Goal: Task Accomplishment & Management: Manage account settings

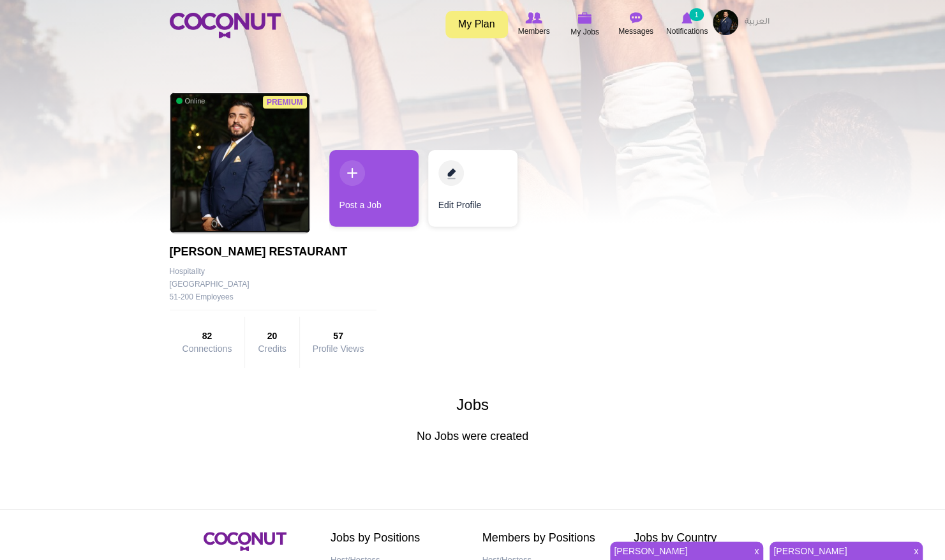
click at [289, 192] on img at bounding box center [240, 163] width 140 height 140
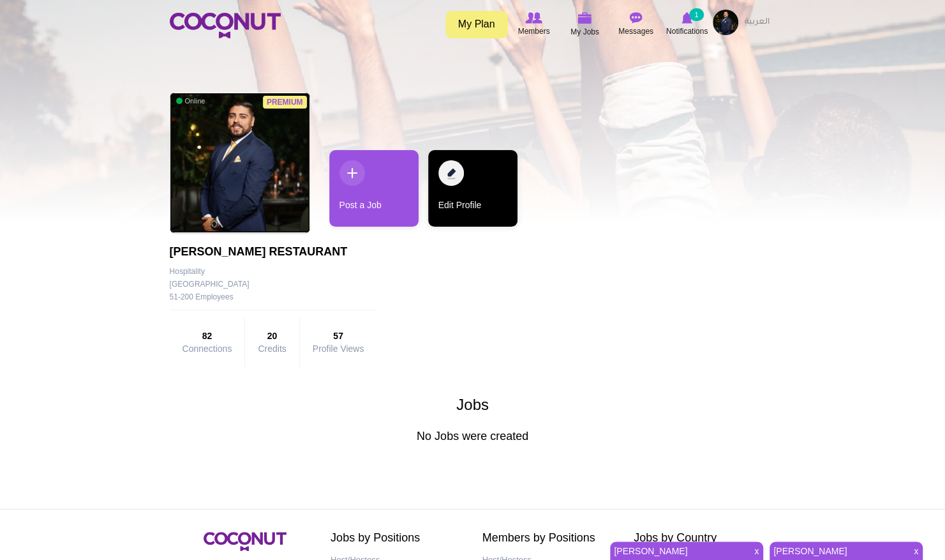
click at [457, 171] on link "Edit Profile" at bounding box center [472, 188] width 89 height 77
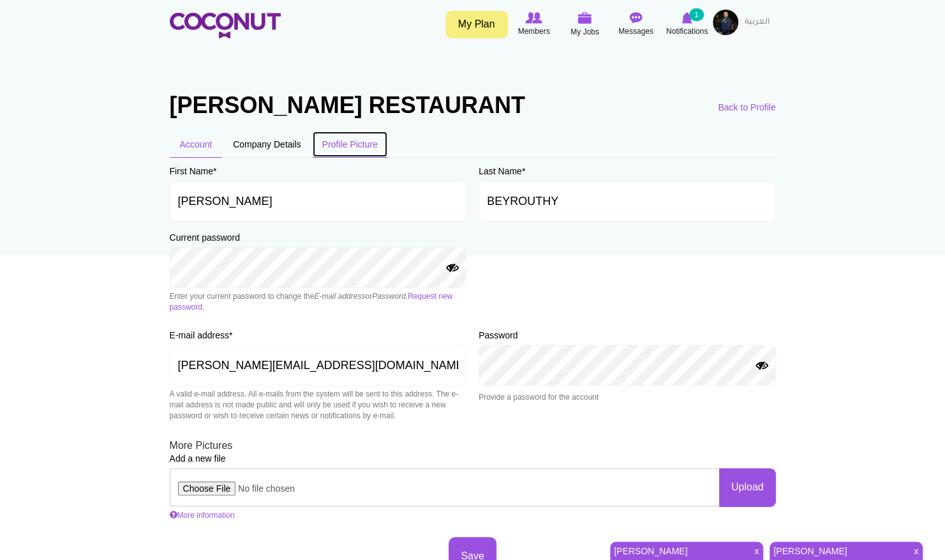
click at [343, 143] on link "Profile Picture" at bounding box center [350, 144] width 76 height 27
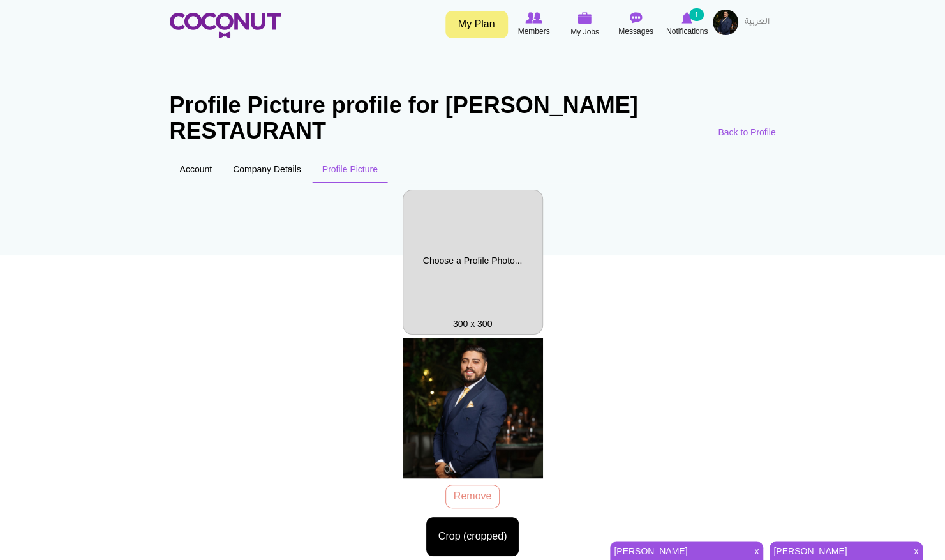
click at [481, 338] on div "profile pic.jpg 103.57 KB Remove Crop (cropped) Image style: Cancel Maximize se…" at bounding box center [473, 447] width 606 height 218
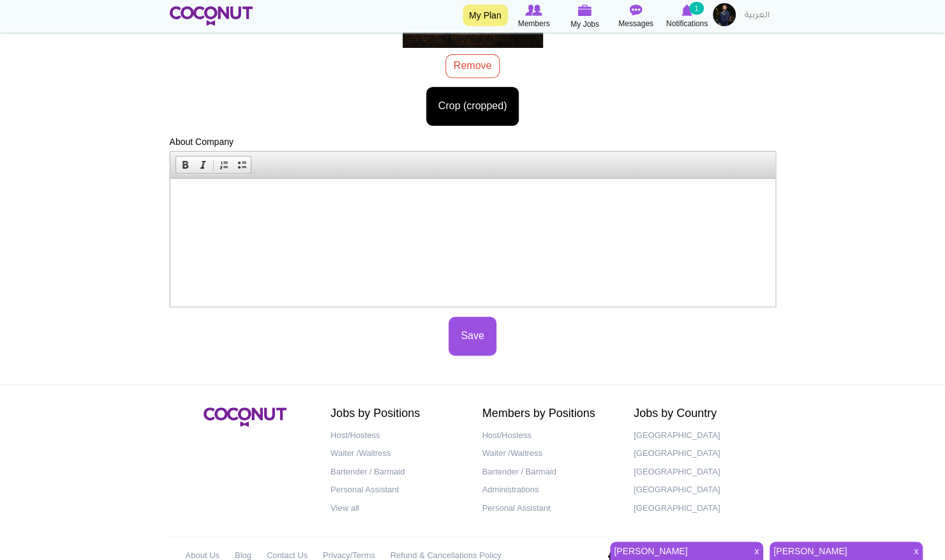
scroll to position [283, 0]
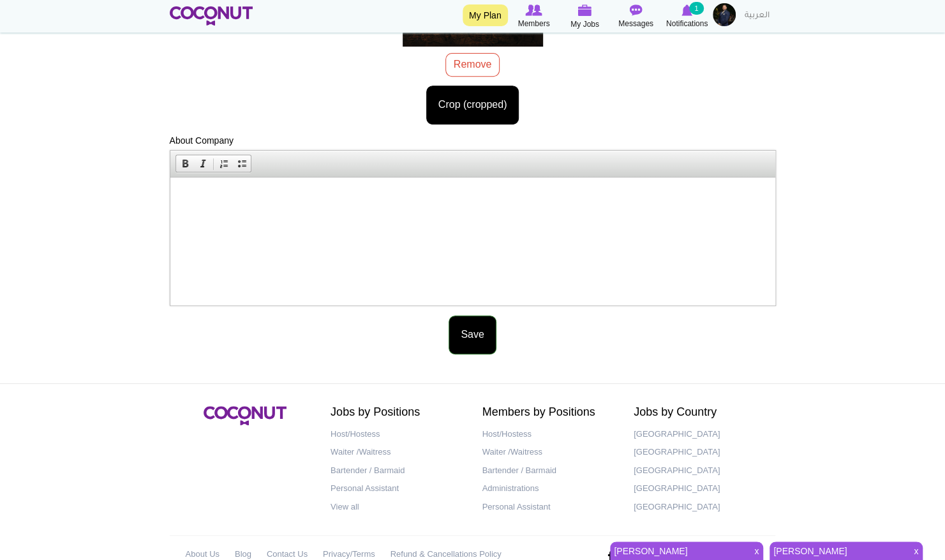
click at [470, 315] on button "Save" at bounding box center [472, 334] width 47 height 39
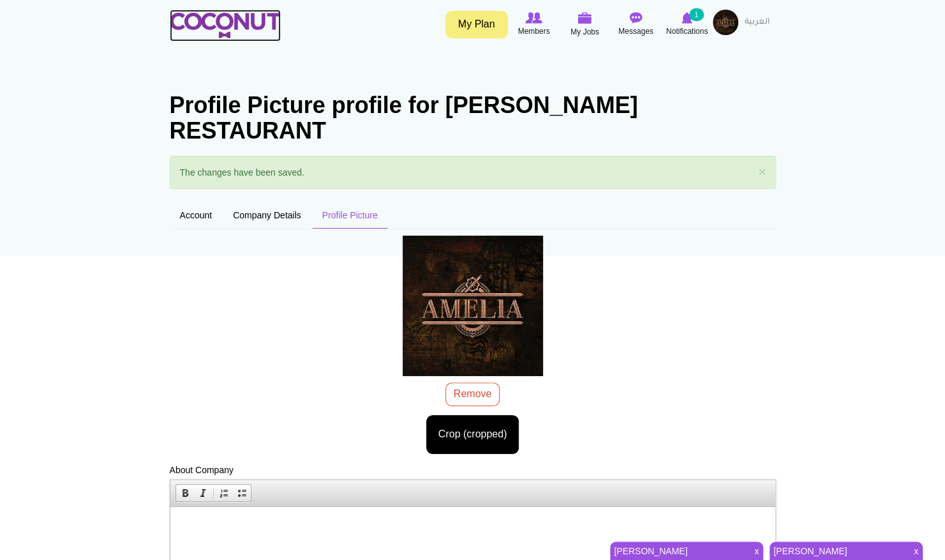
click at [244, 22] on img at bounding box center [225, 26] width 111 height 26
click at [756, 550] on span "x" at bounding box center [756, 551] width 13 height 18
